Goal: Find specific page/section: Find specific page/section

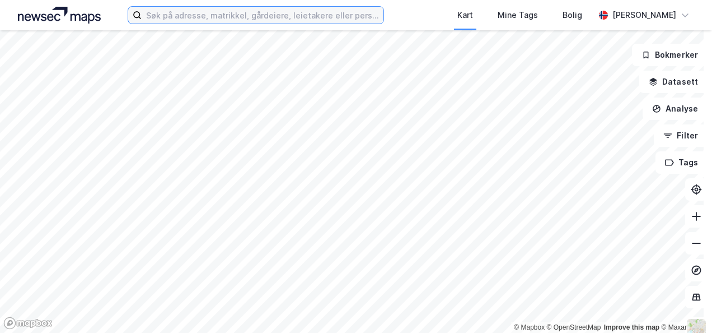
click at [195, 19] on input at bounding box center [262, 15] width 241 height 17
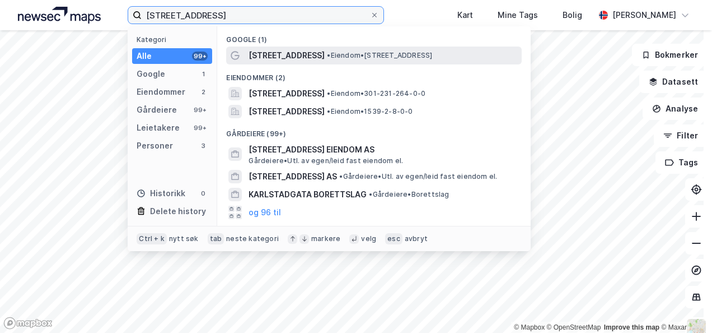
type input "[STREET_ADDRESS]"
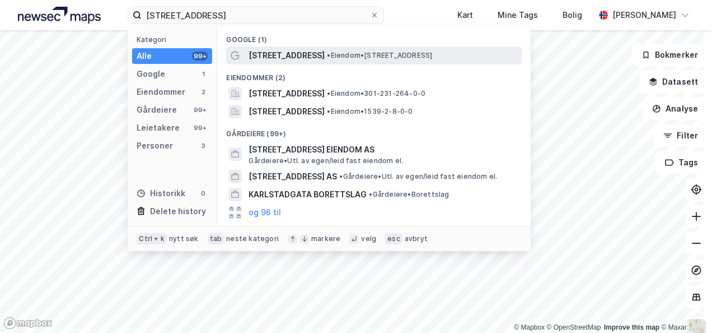
click at [327, 57] on span "• Eiendom • [STREET_ADDRESS]" at bounding box center [379, 55] width 105 height 9
